Goal: Task Accomplishment & Management: Complete application form

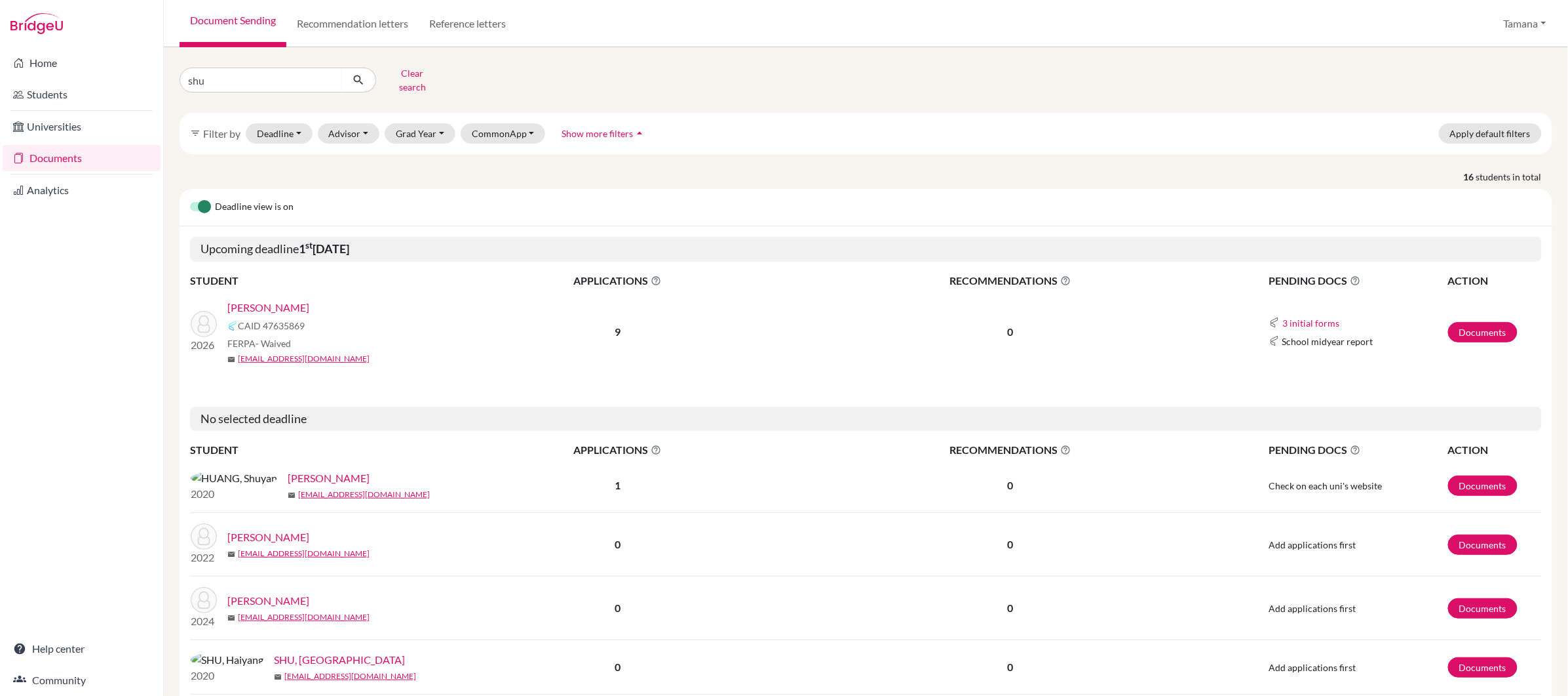
click at [290, 300] on link "[PERSON_NAME]" at bounding box center [269, 307] width 82 height 15
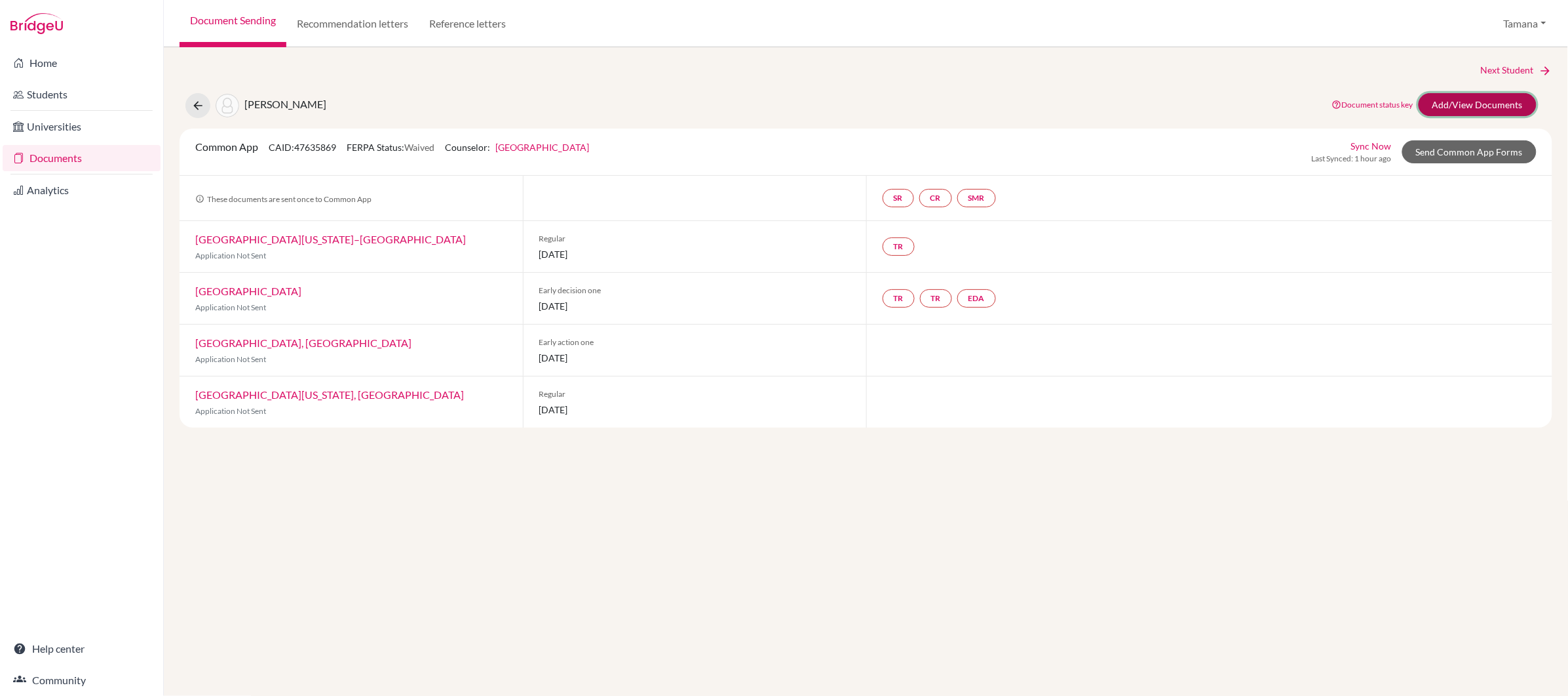
click at [1476, 97] on link "Add/View Documents" at bounding box center [1477, 105] width 118 height 23
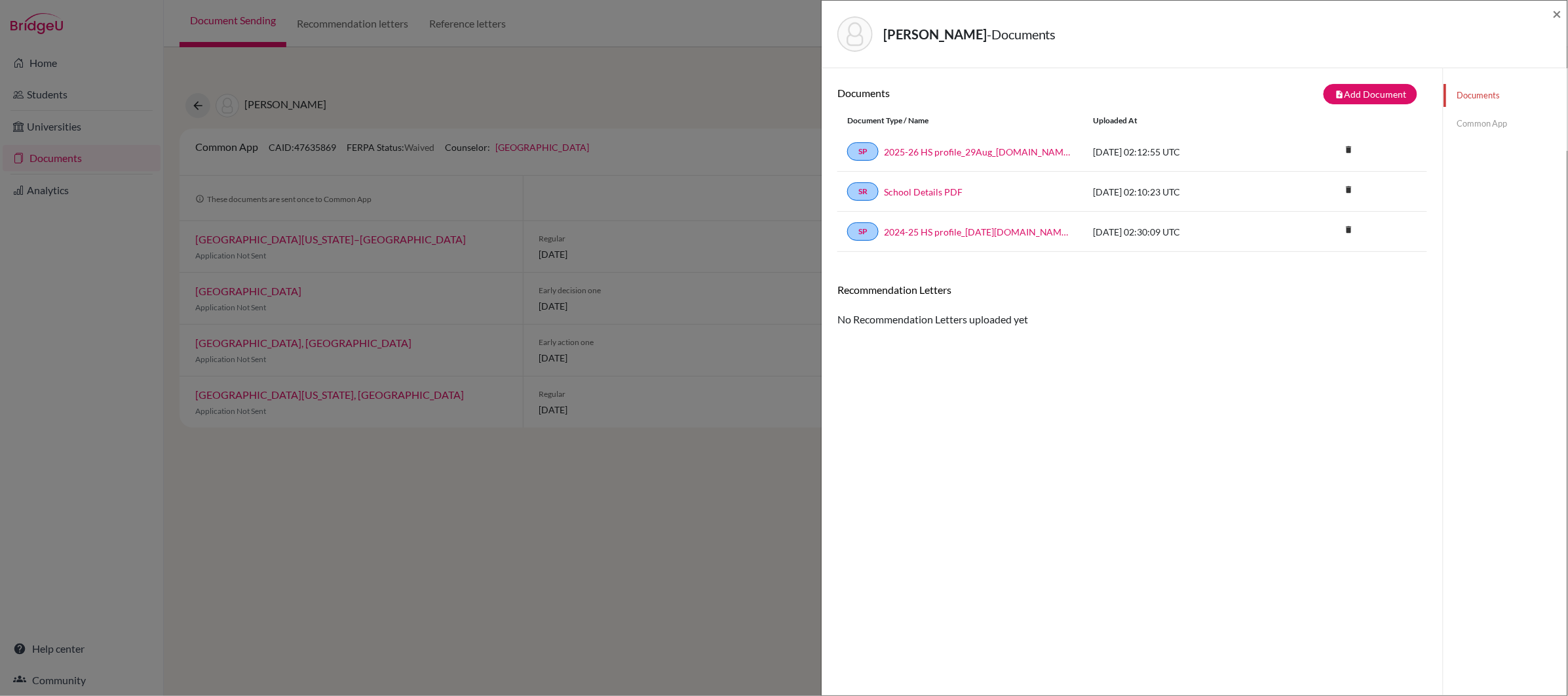
click at [1483, 130] on link "Common App" at bounding box center [1505, 124] width 124 height 23
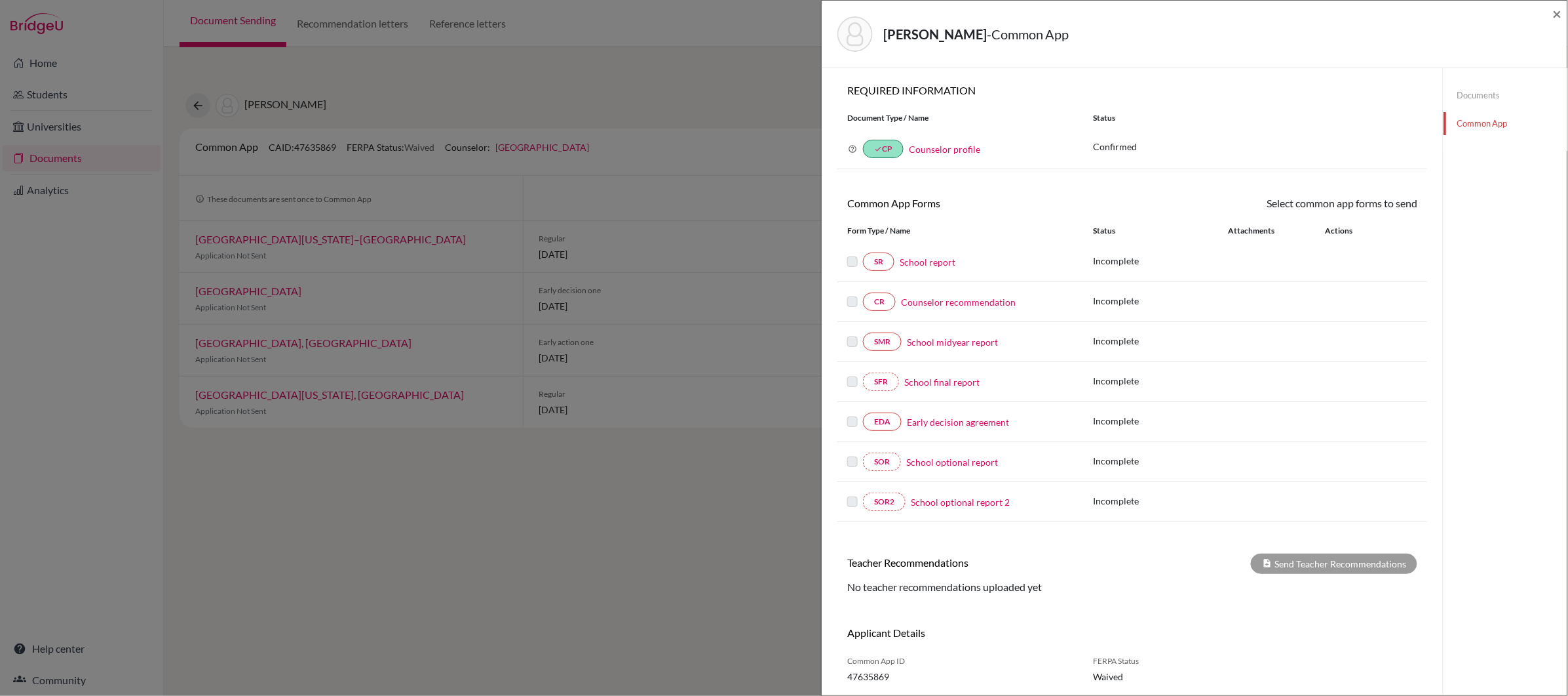
scroll to position [69, 0]
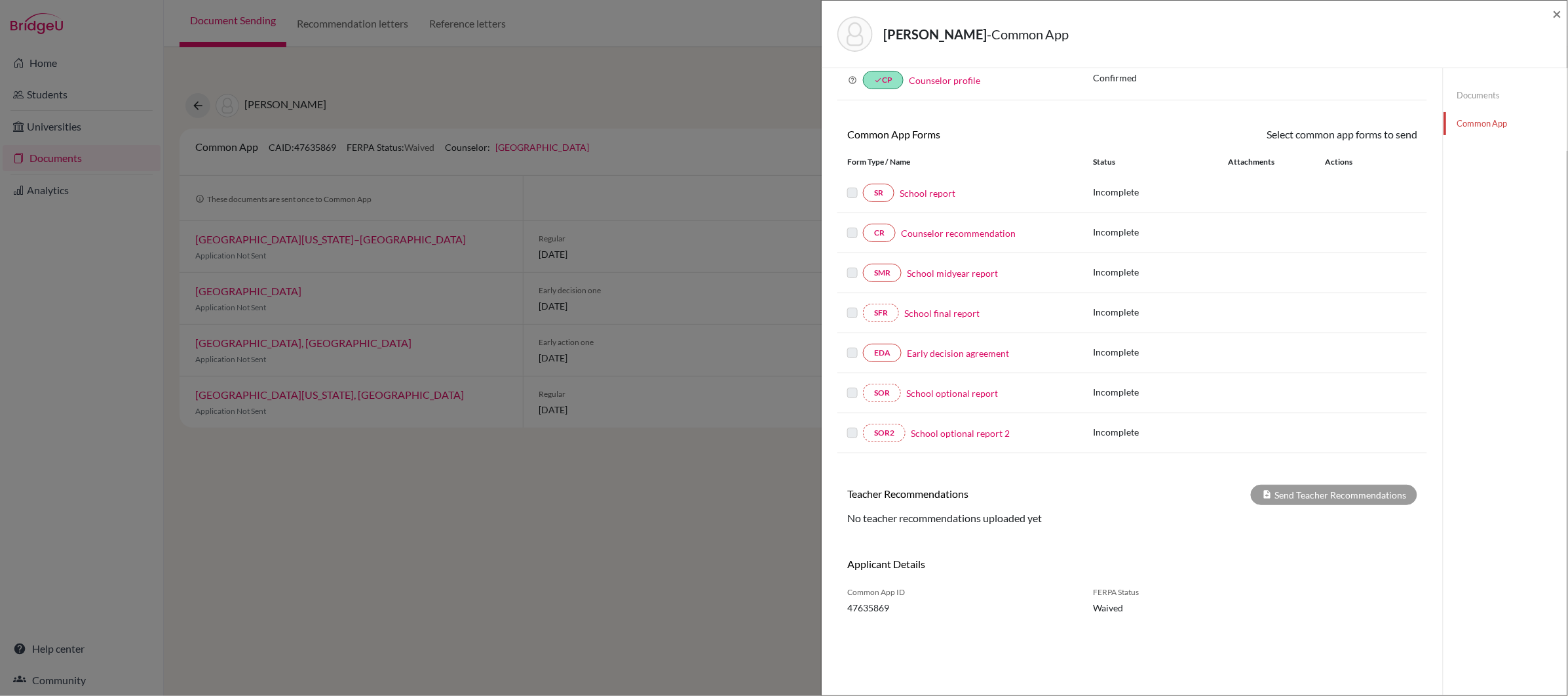
click at [980, 232] on link "Counselor recommendation" at bounding box center [958, 233] width 115 height 14
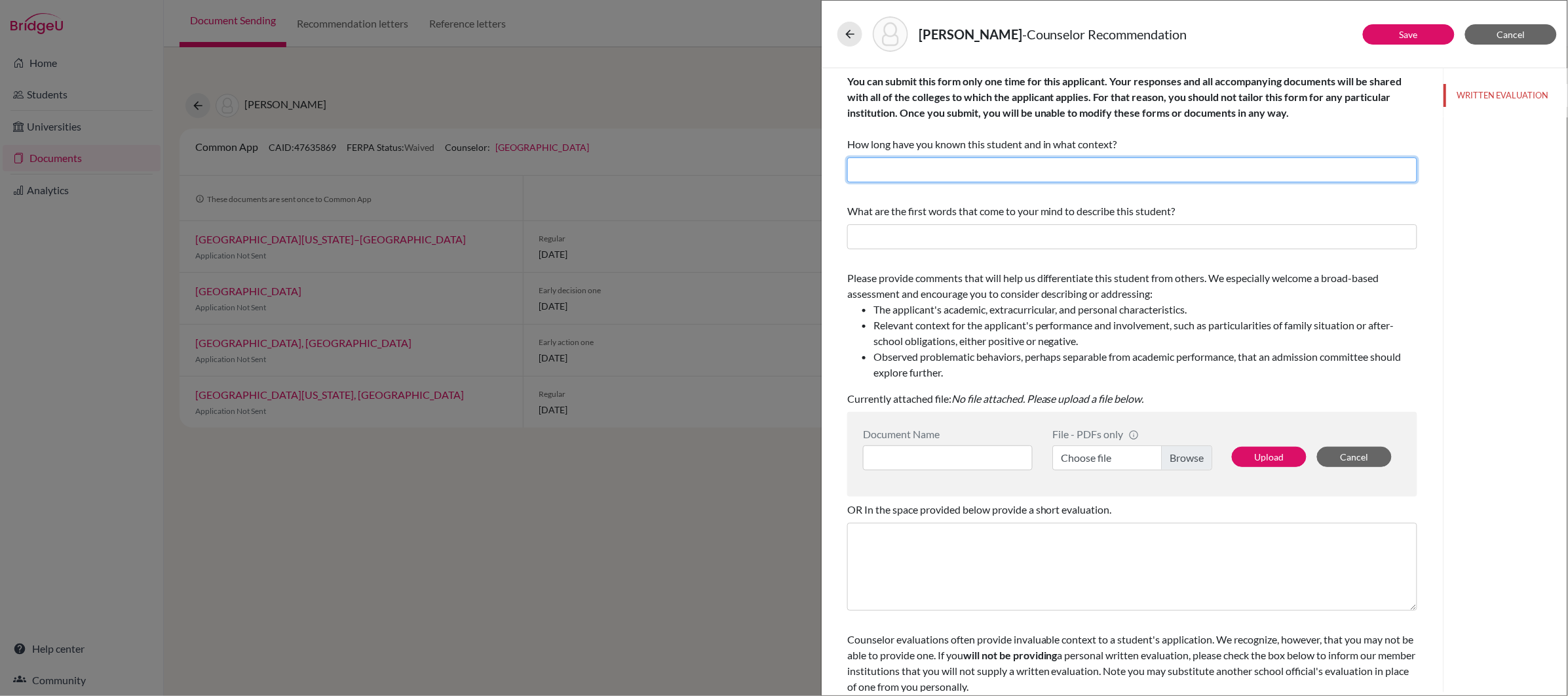
click at [1118, 167] on input "text" at bounding box center [1132, 169] width 570 height 25
click at [997, 173] on input "Since August 2022." at bounding box center [1132, 169] width 570 height 25
type input "Since August 2022 as his Academic Advisor."
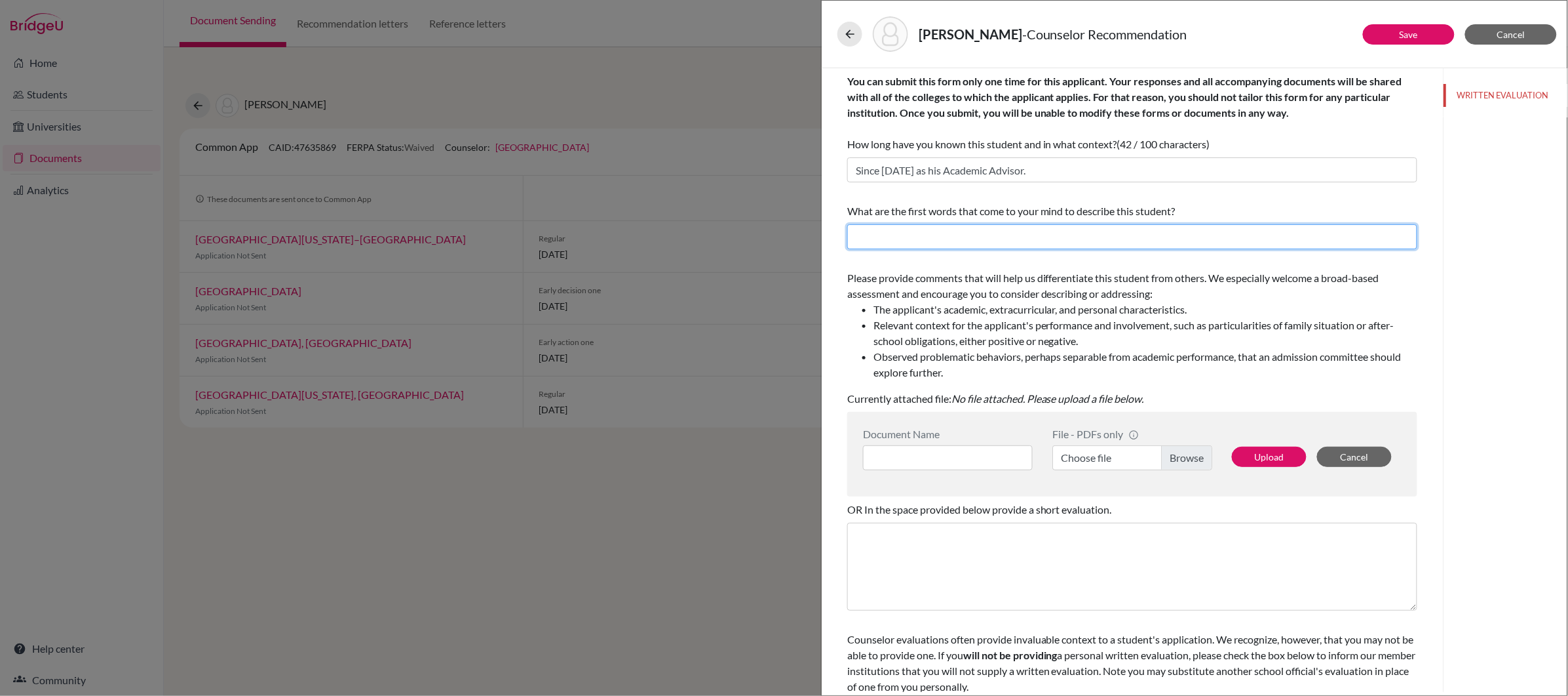
click at [993, 242] on input "text" at bounding box center [1132, 236] width 570 height 25
click at [1129, 461] on label "Choose file" at bounding box center [1133, 457] width 160 height 25
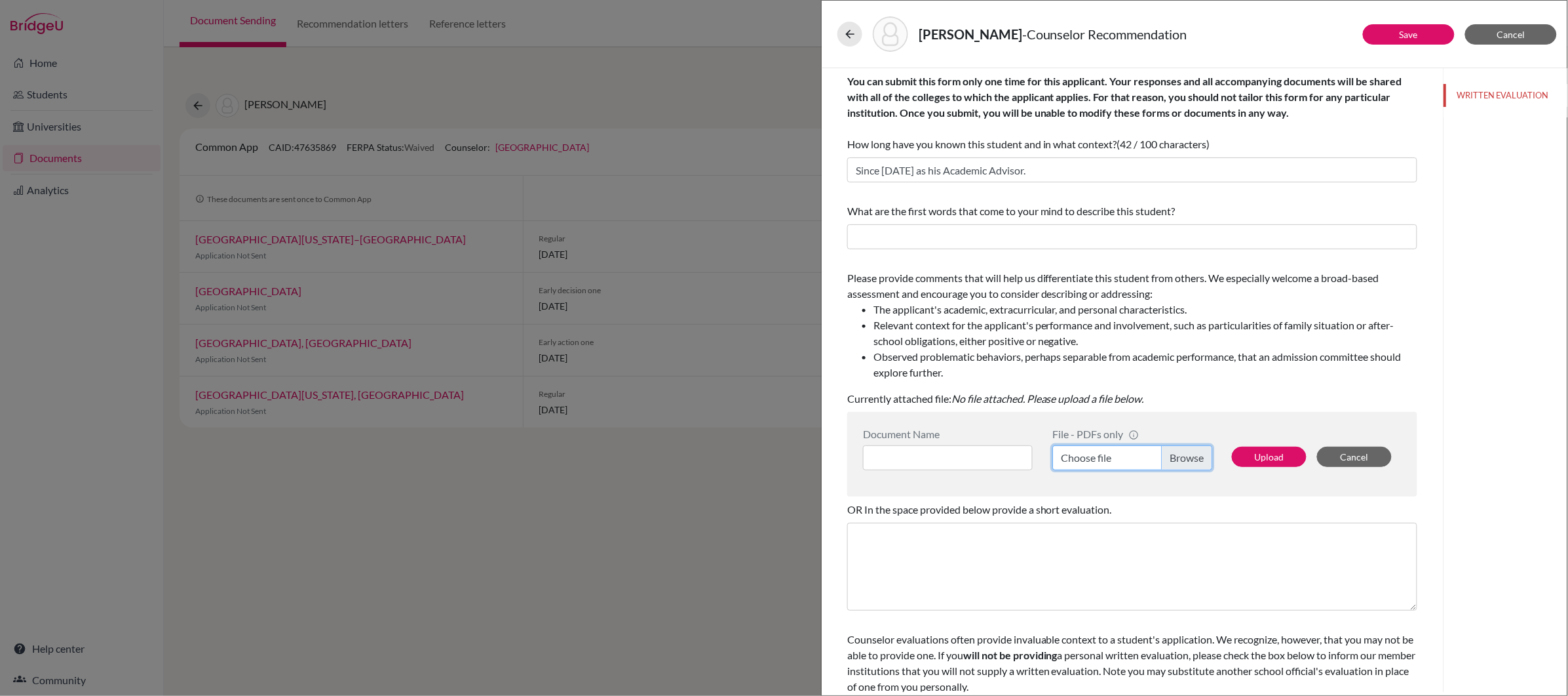
click at [1129, 461] on input "Choose file" at bounding box center [1133, 457] width 160 height 25
click at [959, 465] on input at bounding box center [948, 457] width 170 height 25
type input "Counselor letter"
click at [1262, 460] on button "Upload" at bounding box center [1269, 457] width 75 height 20
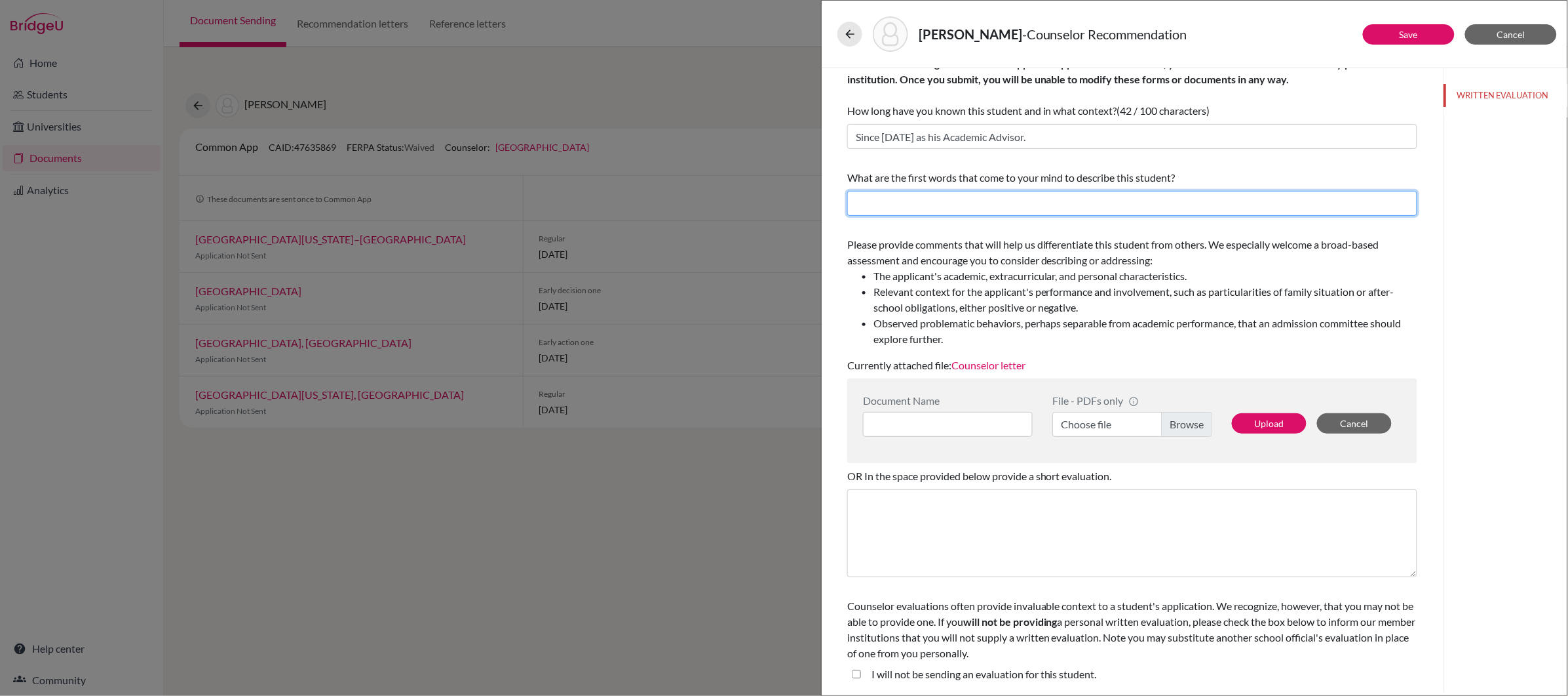
click at [1009, 197] on input "text" at bounding box center [1132, 203] width 570 height 25
drag, startPoint x: 1101, startPoint y: 204, endPoint x: 829, endPoint y: 204, distance: 272.0
click at [828, 204] on div "You can submit this form only one time for this applicant. Your responses and a…" at bounding box center [1132, 346] width 621 height 624
paste input "Tenacious"
paste input "Meticulous"
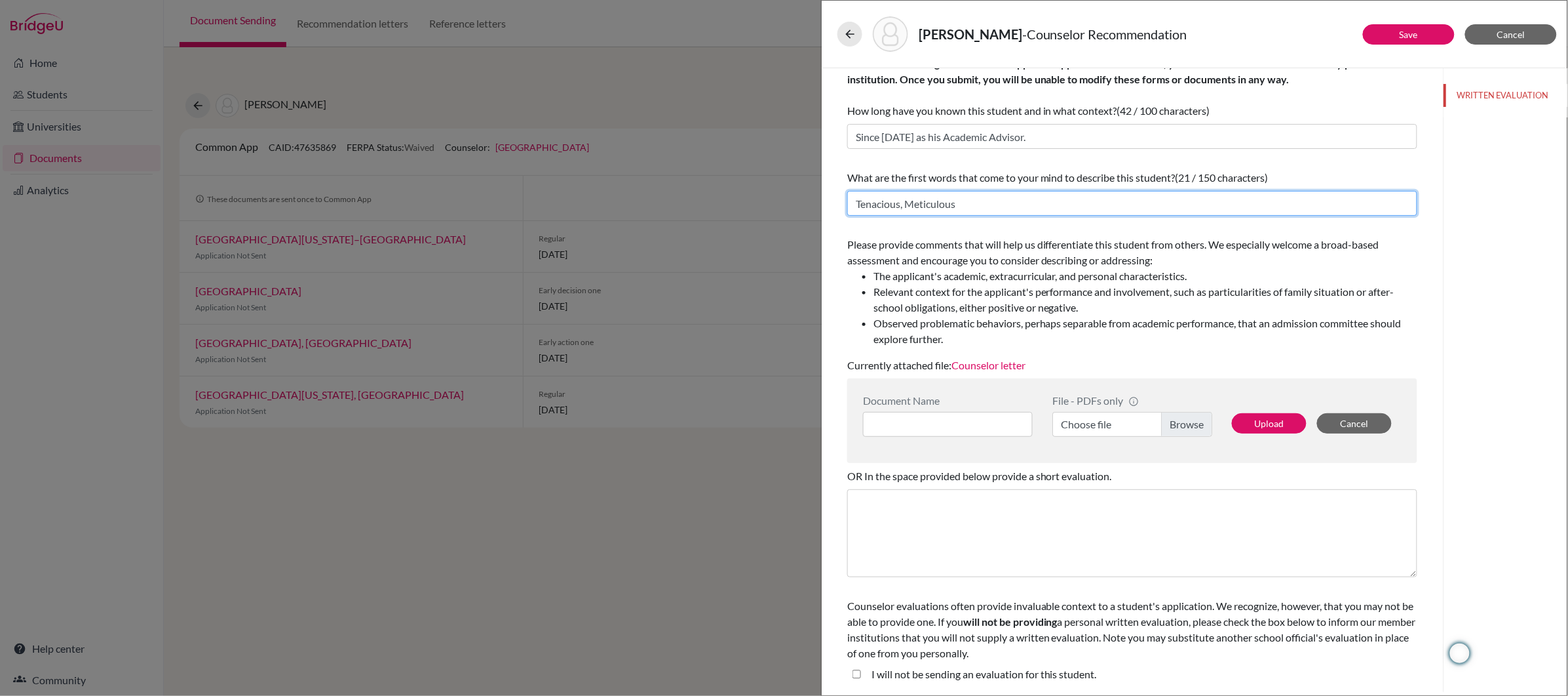
click at [912, 202] on input "Tenacious, Meticulous" at bounding box center [1132, 203] width 570 height 25
click at [981, 202] on input "Tenacious, meticulous" at bounding box center [1132, 203] width 570 height 25
paste input "Motivated"
click at [988, 201] on input "Tenacious, meticulous, and Motivated" at bounding box center [1132, 203] width 570 height 25
type input "Tenacious, meticulous, and motivated"
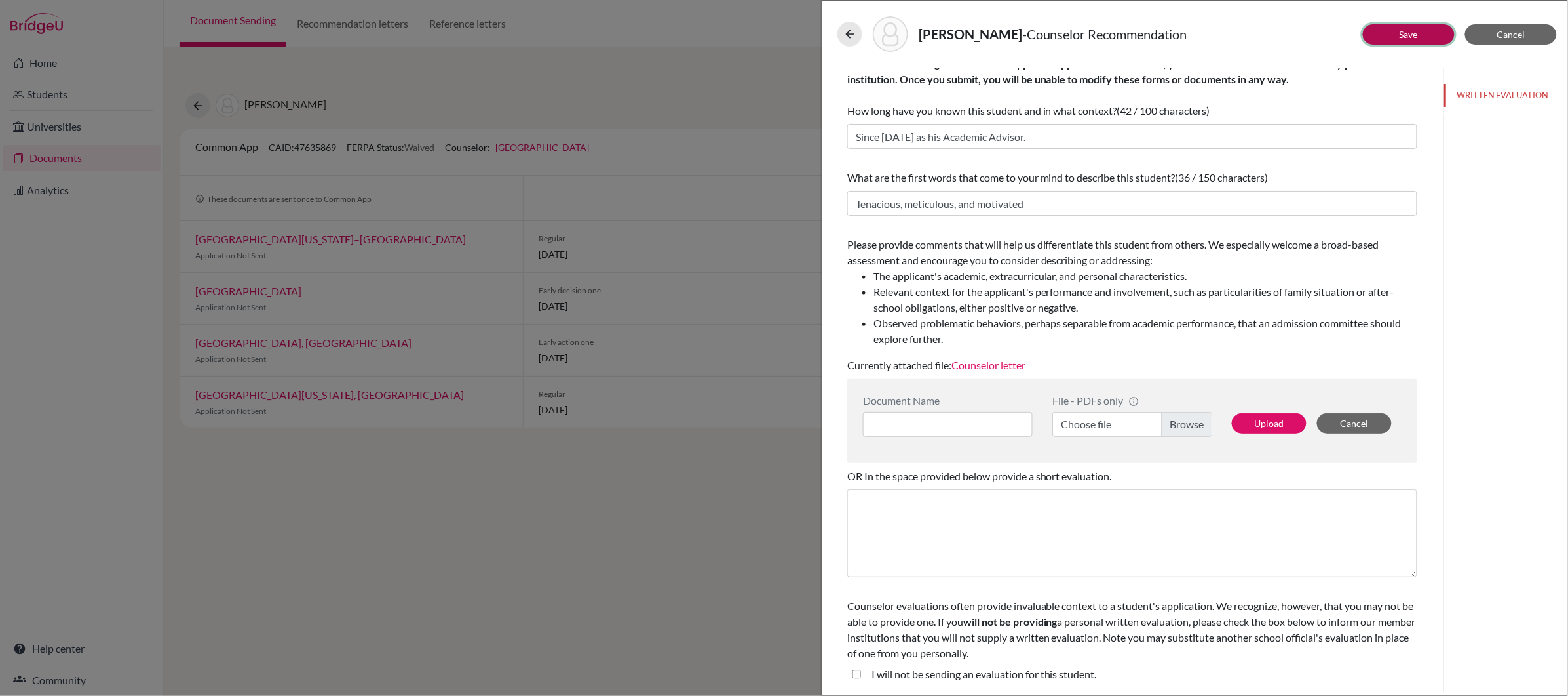
click at [1391, 41] on button "Save" at bounding box center [1408, 35] width 92 height 20
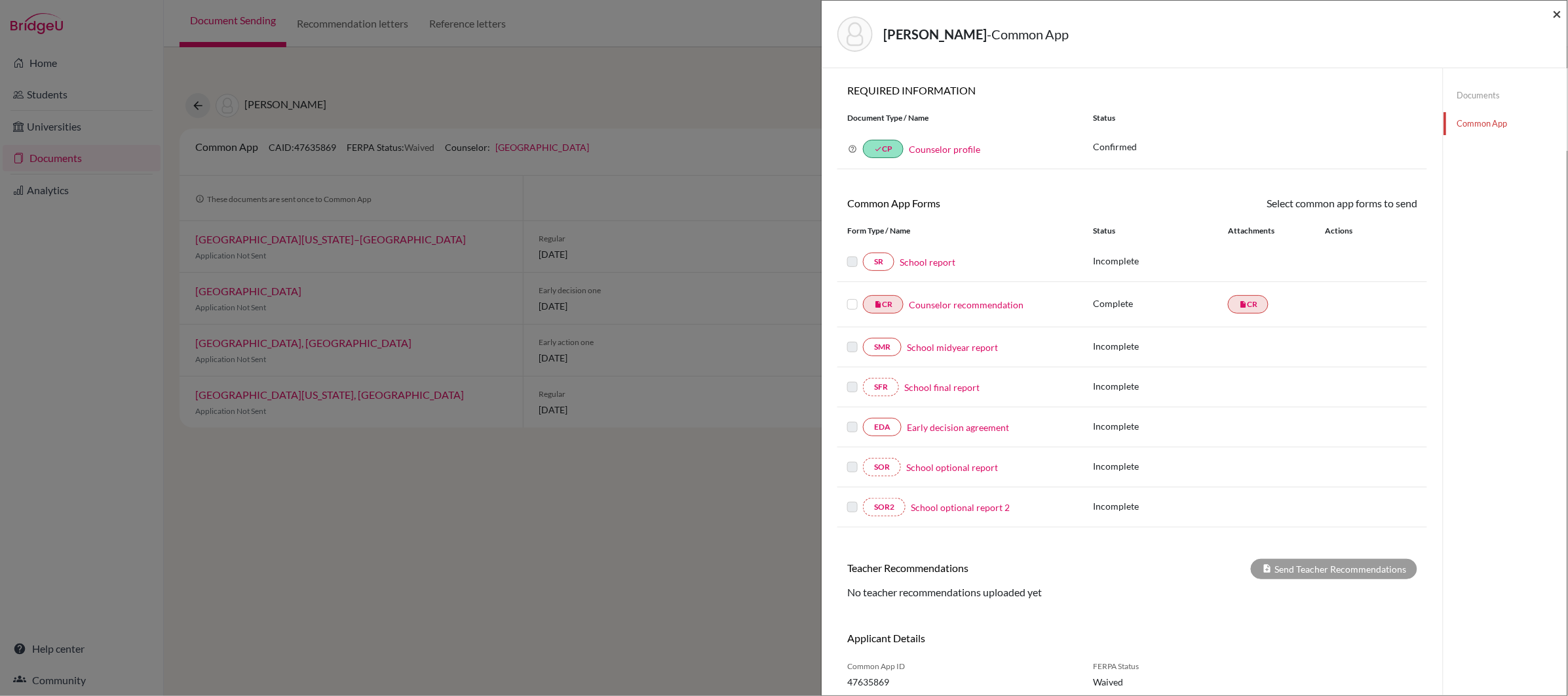
drag, startPoint x: 1556, startPoint y: 18, endPoint x: 1479, endPoint y: 20, distance: 77.0
click at [1554, 18] on span "×" at bounding box center [1557, 13] width 9 height 19
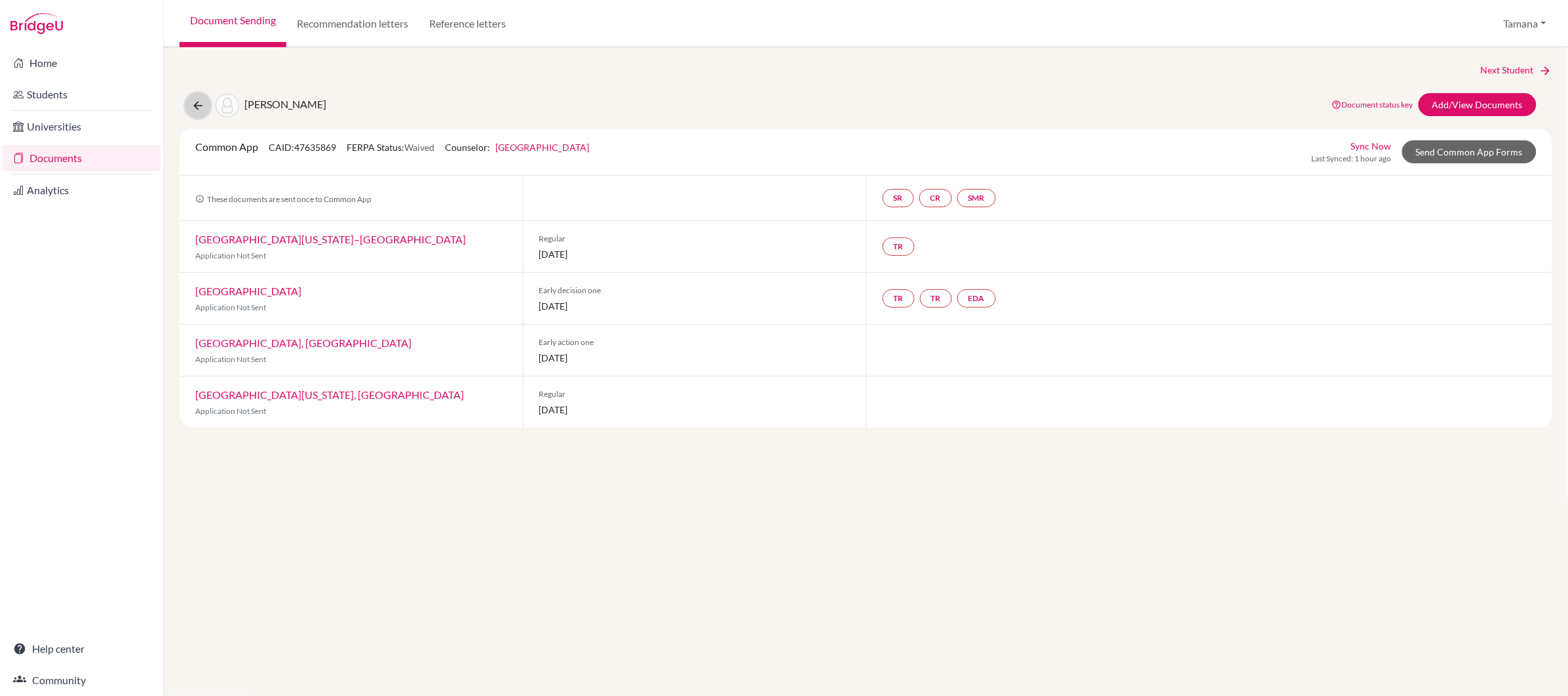
click at [195, 105] on icon at bounding box center [198, 105] width 13 height 13
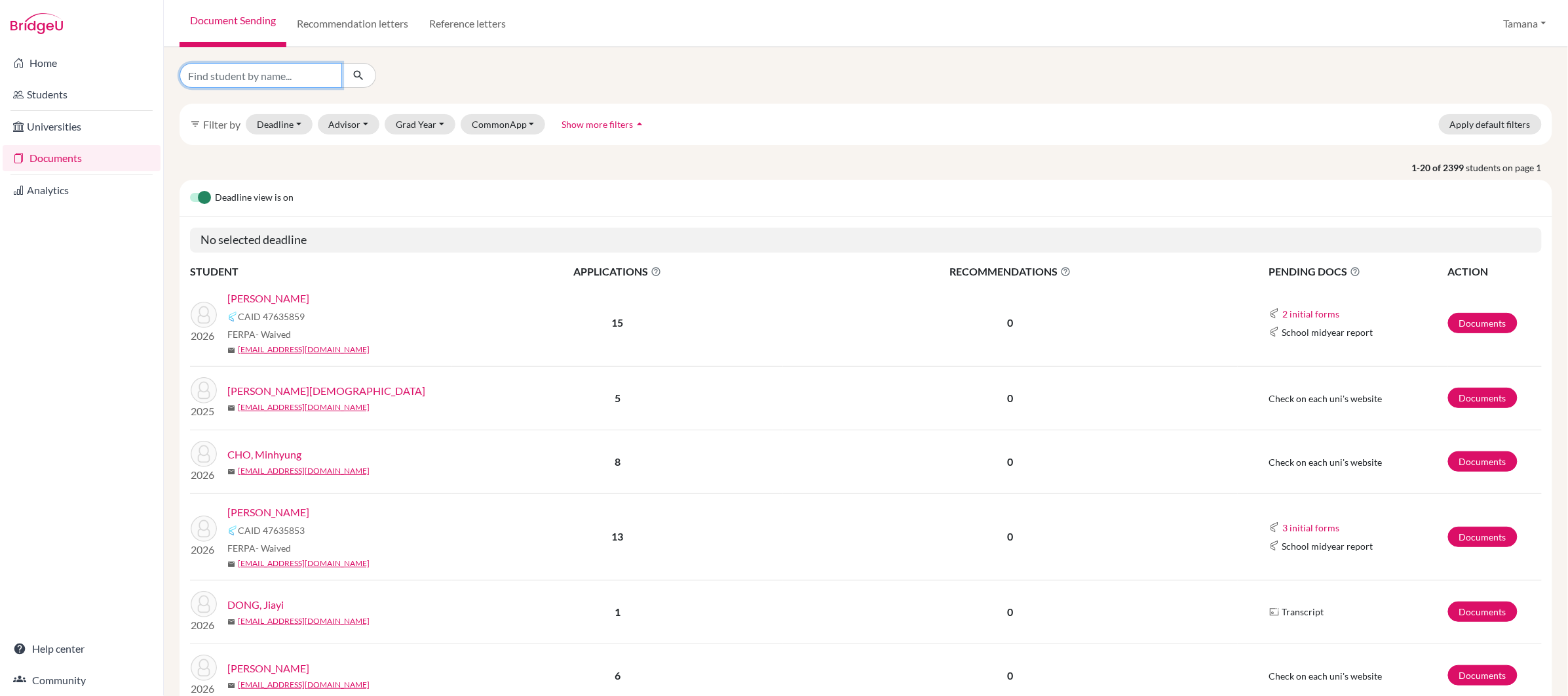
click at [294, 67] on input "Find student by name..." at bounding box center [260, 75] width 162 height 25
type input "kabeer"
click button "submit" at bounding box center [359, 75] width 35 height 25
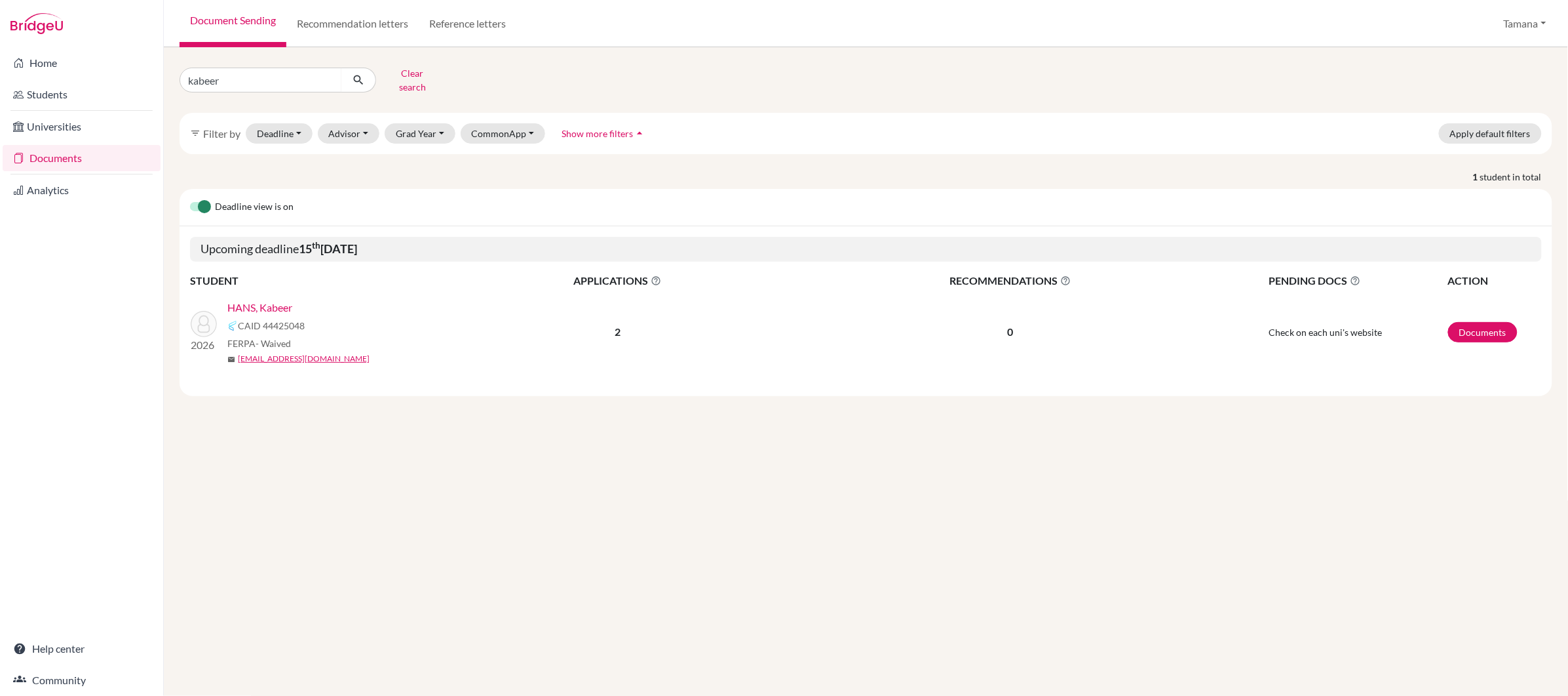
click at [245, 299] on link "HANS, Kabeer" at bounding box center [260, 307] width 65 height 15
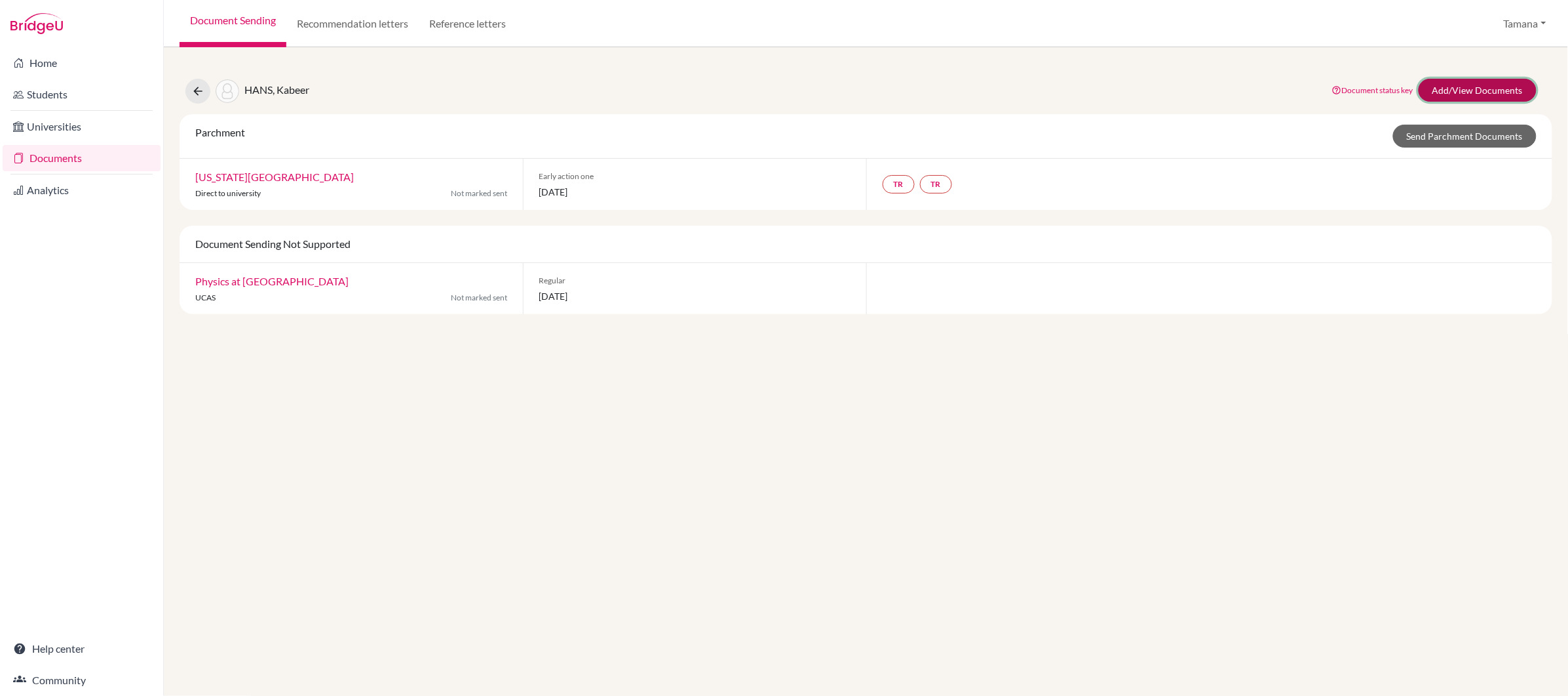
click at [1468, 88] on link "Add/View Documents" at bounding box center [1477, 90] width 118 height 23
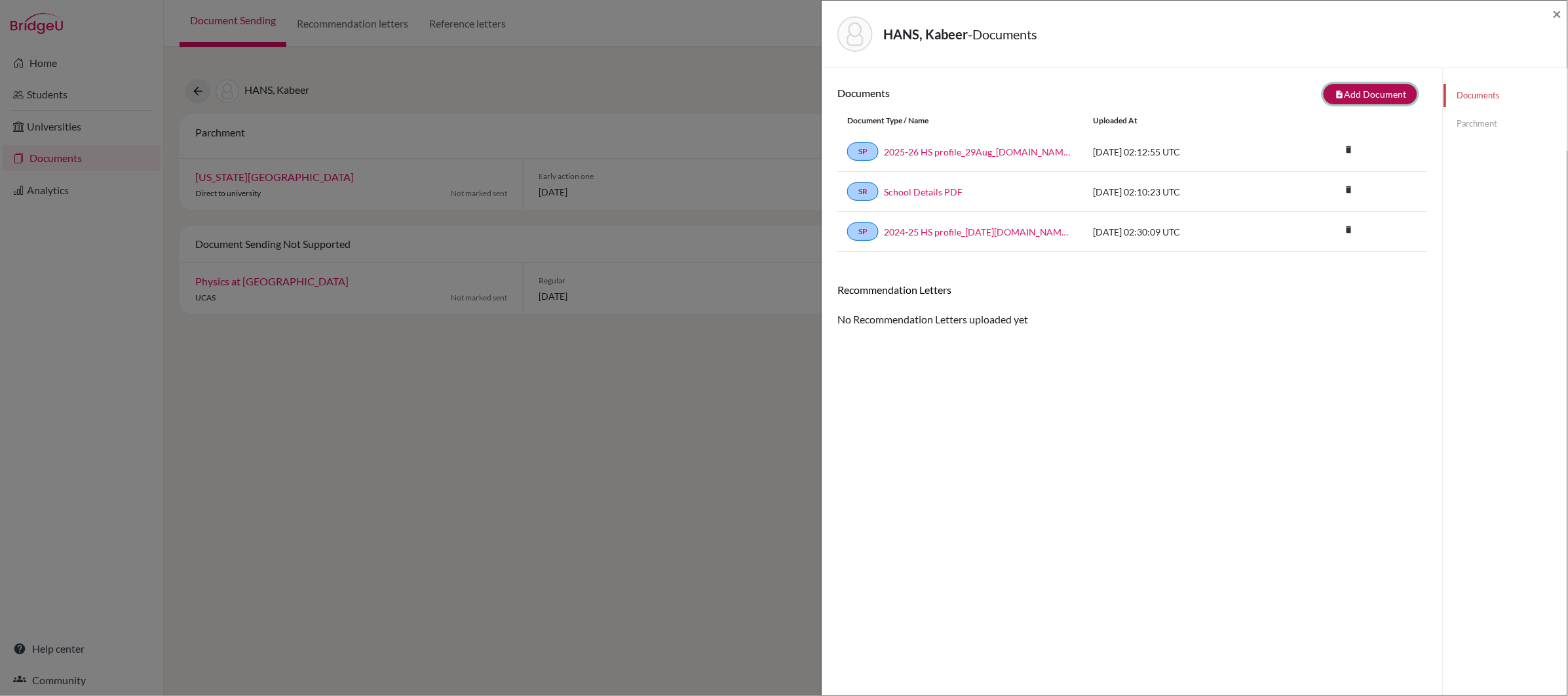
click at [1386, 94] on button "note_add Add Document" at bounding box center [1370, 94] width 94 height 20
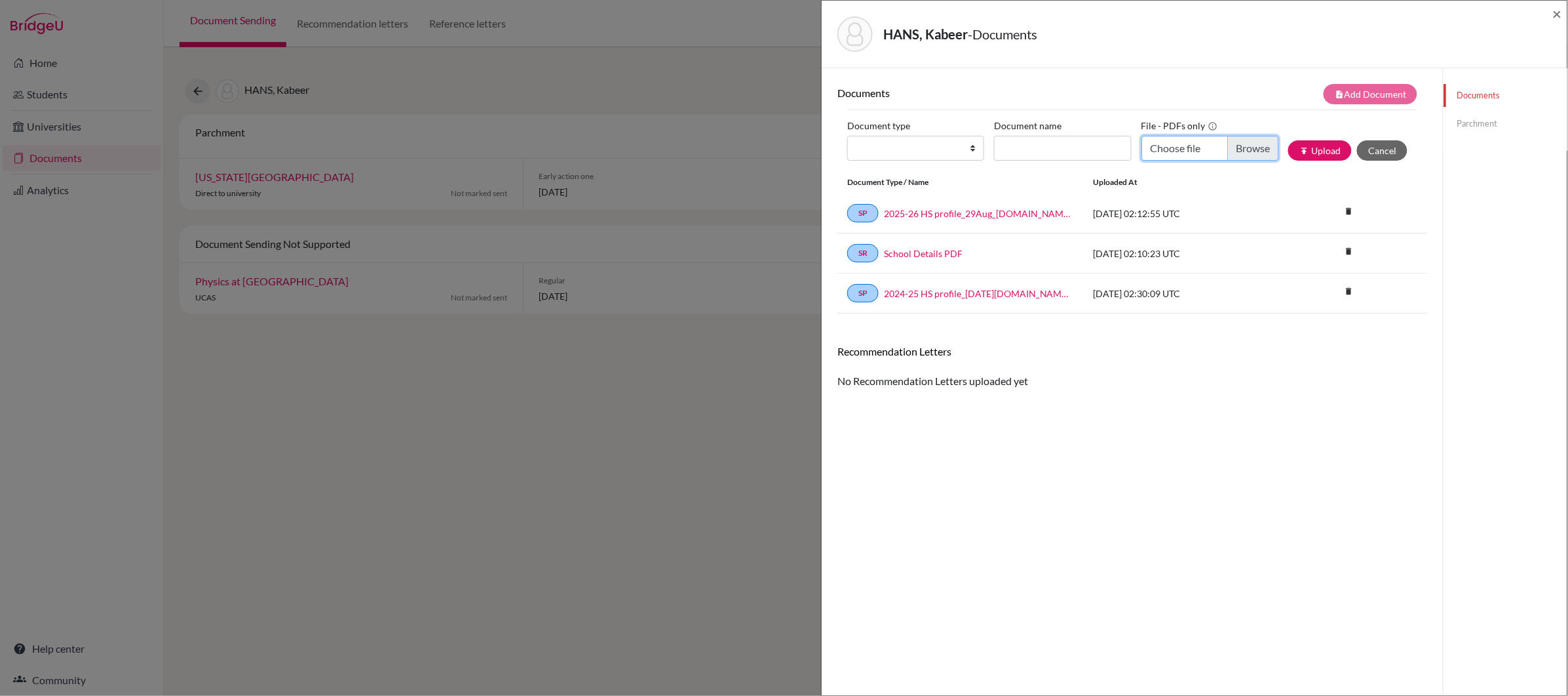
click at [1173, 150] on input "Choose file" at bounding box center [1209, 148] width 137 height 25
type input "C:\fakepath\[PERSON_NAME]-Hills (Advisor).pdf"
click at [1044, 152] on input "Document name" at bounding box center [1063, 148] width 137 height 25
type input "Counselor Recommendation"
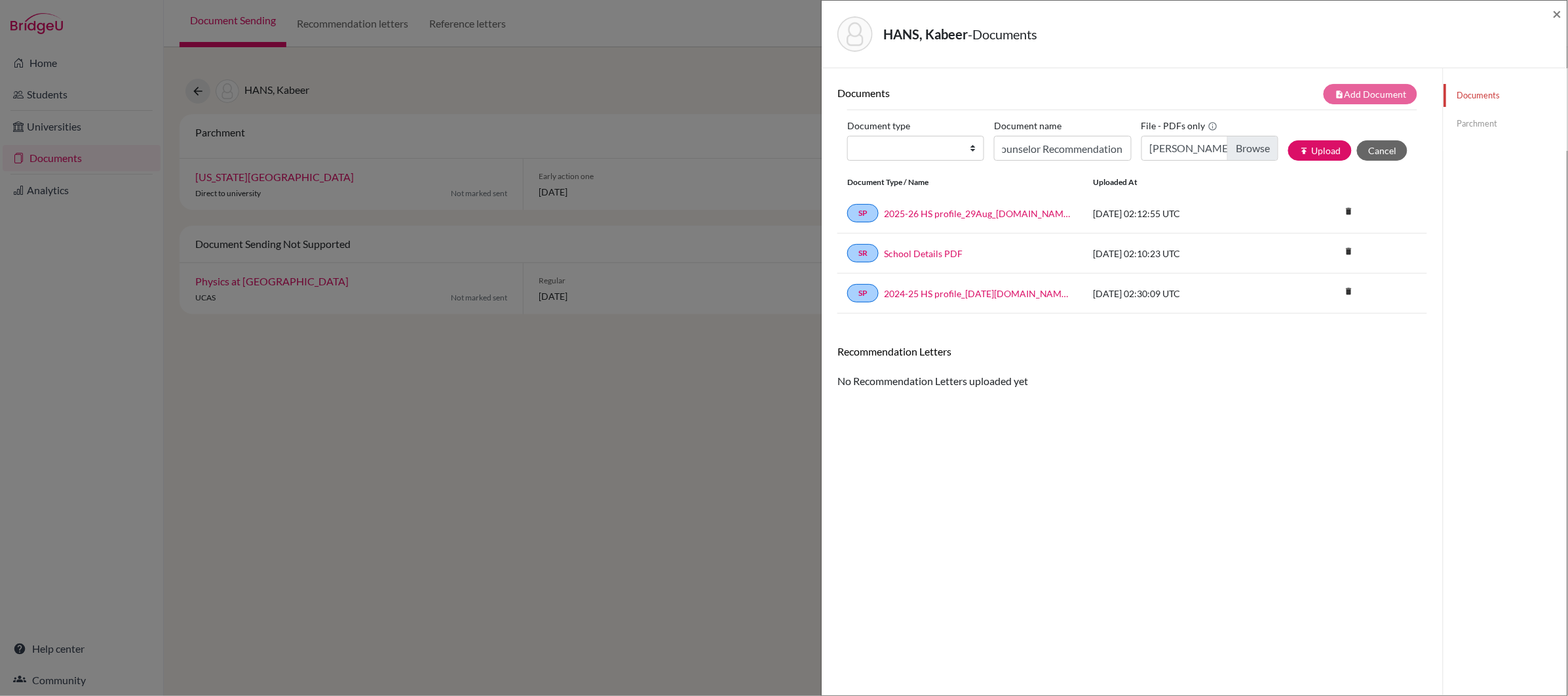
click at [1517, 39] on div "HANS, Kabeer - Documents" at bounding box center [1189, 34] width 705 height 35
click at [1560, 12] on span "×" at bounding box center [1557, 13] width 9 height 19
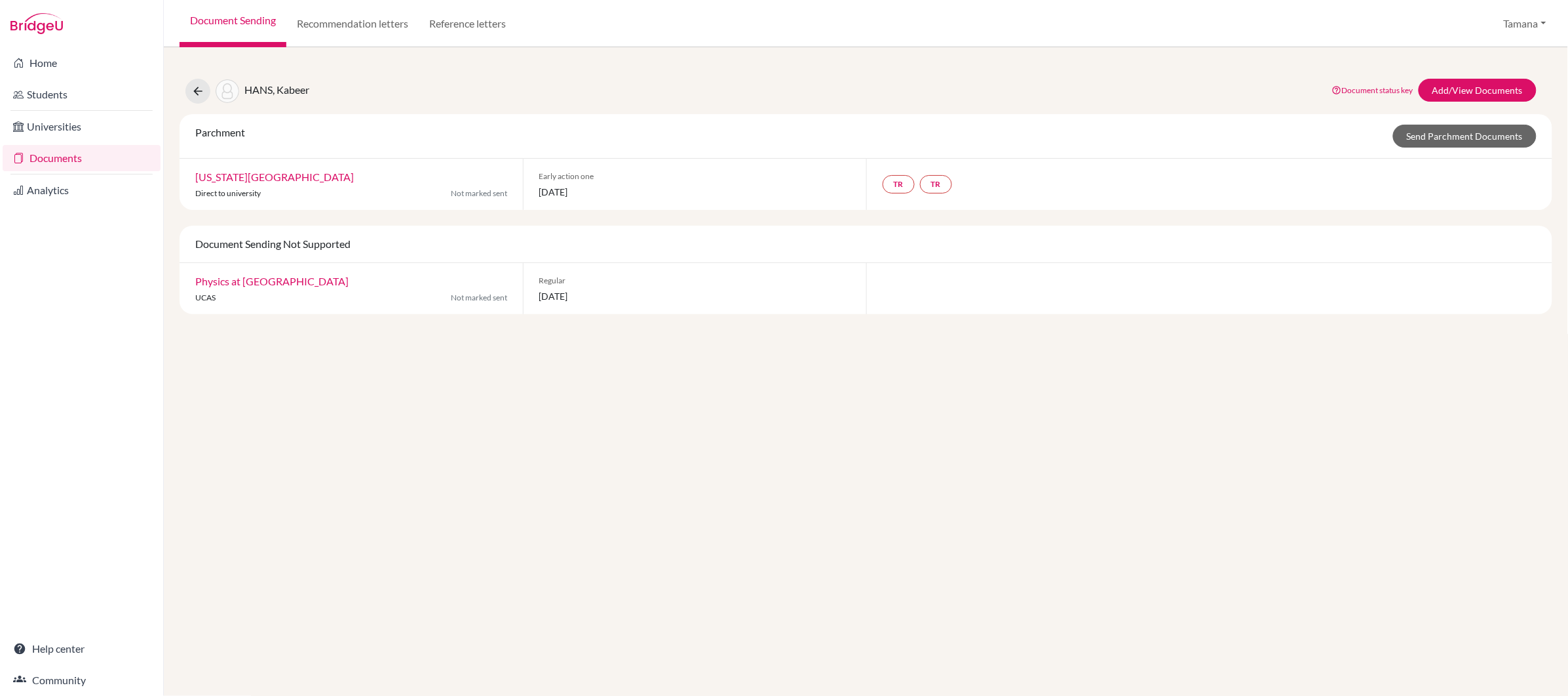
click at [529, 403] on div "HANS, Kabeer Document status key TR Requirement. Document not uploaded yet. TR …" at bounding box center [866, 371] width 1404 height 648
